Goal: Task Accomplishment & Management: Manage account settings

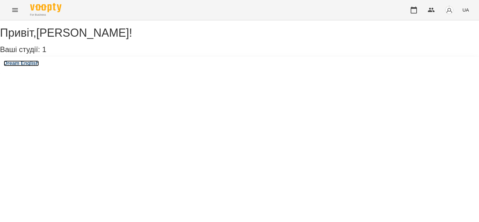
click at [38, 66] on h3 "Dream English" at bounding box center [21, 63] width 35 height 6
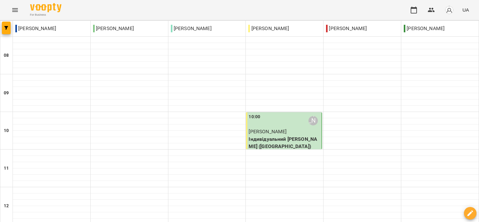
scroll to position [157, 0]
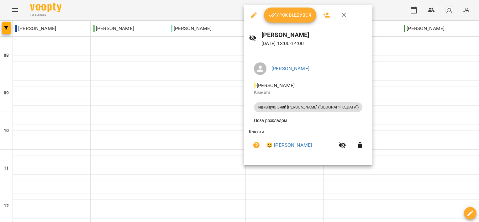
click at [290, 10] on button "Урок відбувся" at bounding box center [290, 15] width 53 height 15
